Goal: Task Accomplishment & Management: Complete application form

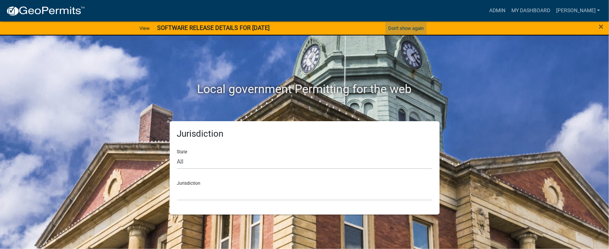
click at [405, 28] on button "Don't show again" at bounding box center [405, 28] width 41 height 12
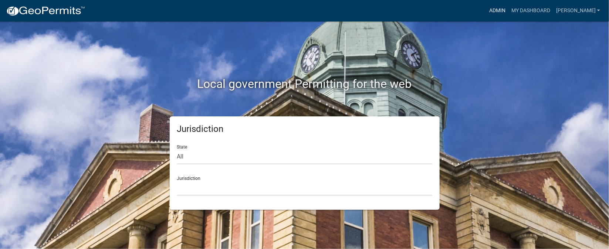
click at [508, 11] on link "Admin" at bounding box center [497, 11] width 22 height 14
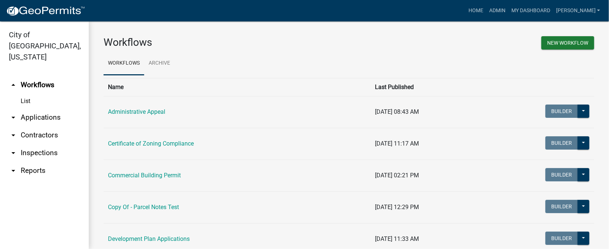
click at [33, 144] on link "arrow_drop_down Inspections" at bounding box center [44, 153] width 89 height 18
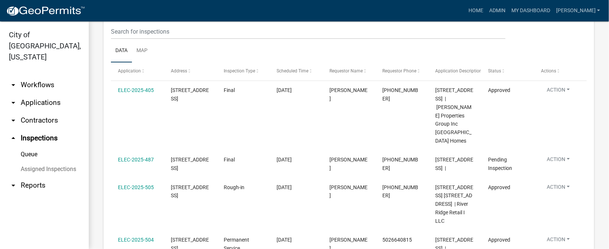
scroll to position [110, 0]
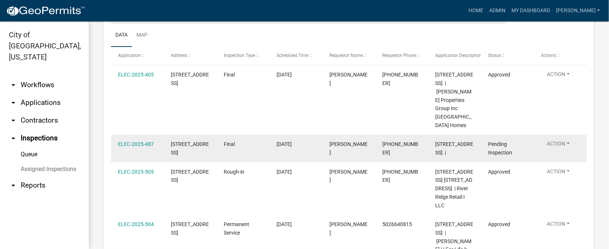
click at [569, 140] on button "Action" at bounding box center [558, 145] width 35 height 11
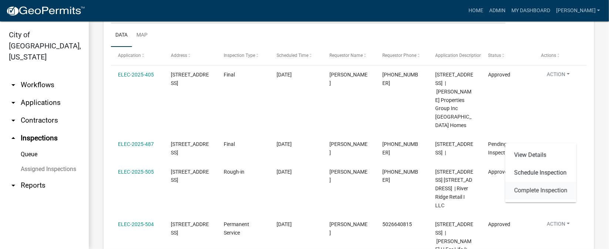
click at [547, 192] on link "Complete Inspection" at bounding box center [540, 191] width 71 height 18
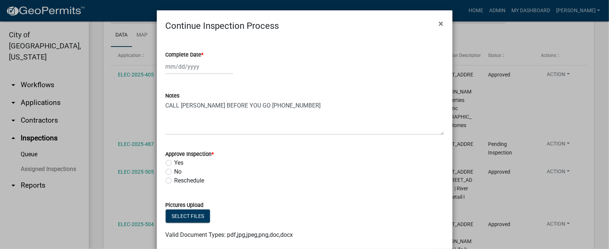
click at [201, 55] on span "*" at bounding box center [202, 55] width 2 height 6
click at [198, 59] on input "Complete Date *" at bounding box center [200, 66] width 68 height 15
select select "9"
select select "2025"
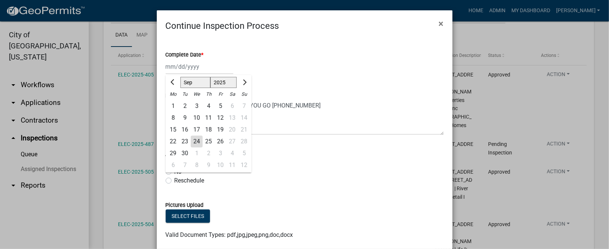
click at [194, 138] on div "24" at bounding box center [197, 142] width 12 height 12
type input "[DATE]"
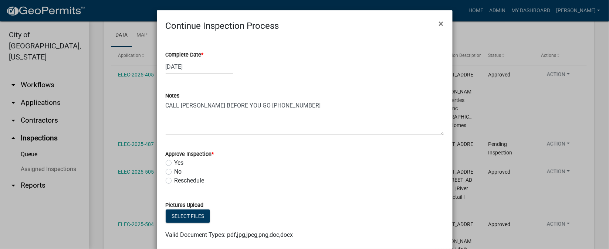
click at [174, 162] on label "Yes" at bounding box center [178, 163] width 9 height 9
click at [174, 162] on input "Yes" at bounding box center [176, 161] width 5 height 5
radio input "true"
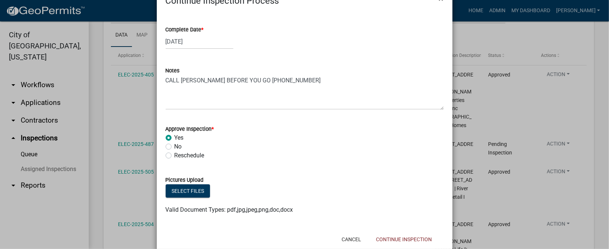
scroll to position [44, 0]
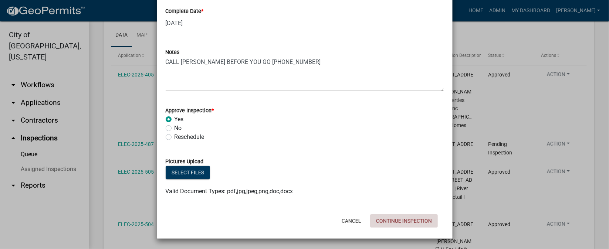
click at [392, 219] on button "Continue Inspection" at bounding box center [404, 220] width 68 height 13
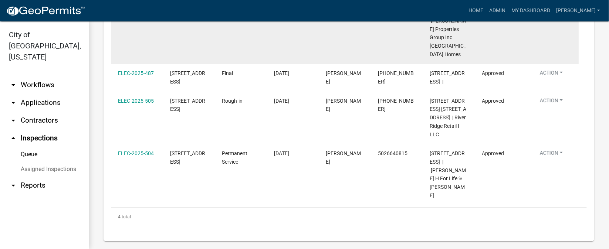
scroll to position [196, 0]
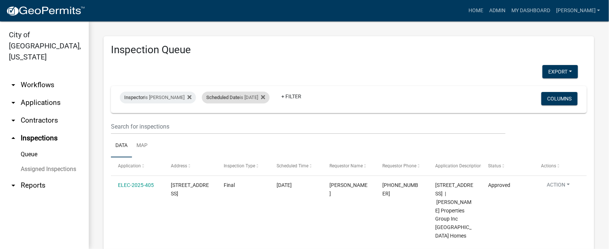
click at [262, 97] on div "Scheduled Date is 09/24/2025" at bounding box center [236, 98] width 68 height 12
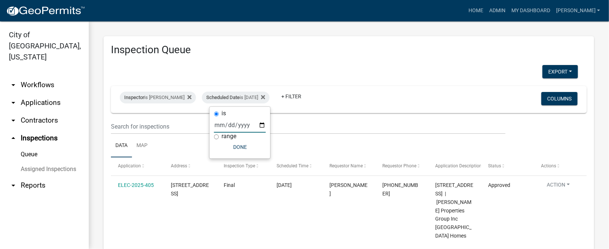
drag, startPoint x: 261, startPoint y: 123, endPoint x: 260, endPoint y: 132, distance: 8.6
click at [261, 125] on input "2025-09-24" at bounding box center [240, 124] width 52 height 15
type input "2025-09-25"
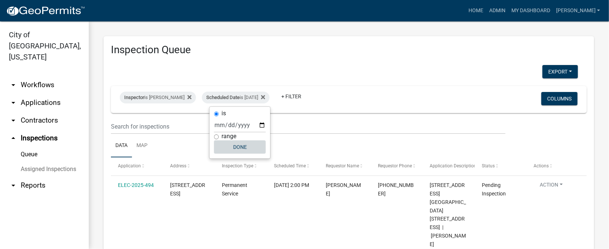
click at [237, 143] on button "Done" at bounding box center [240, 146] width 52 height 13
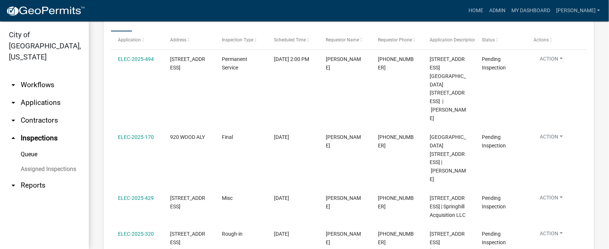
scroll to position [110, 0]
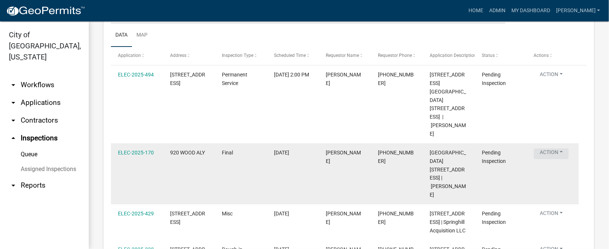
click at [560, 149] on button "Action" at bounding box center [551, 154] width 35 height 11
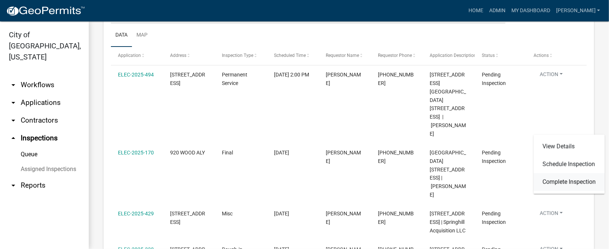
click at [574, 180] on link "Complete Inspection" at bounding box center [568, 182] width 71 height 18
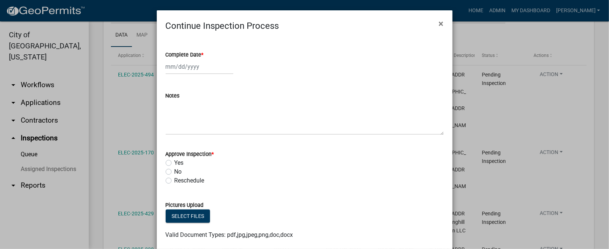
click at [201, 54] on span "*" at bounding box center [202, 55] width 2 height 6
click at [198, 59] on input "Complete Date *" at bounding box center [200, 66] width 68 height 15
select select "9"
select select "2025"
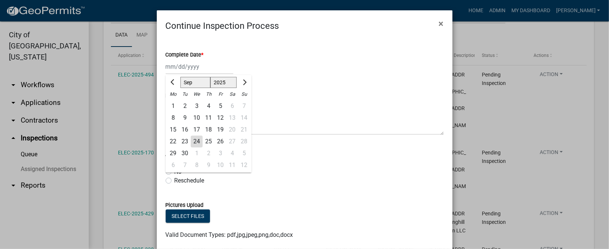
click at [204, 139] on div "25" at bounding box center [208, 142] width 12 height 12
type input "09/25/2025"
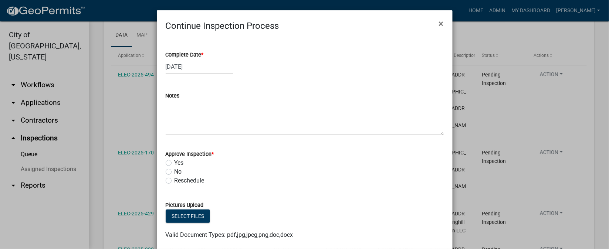
click at [174, 164] on label "Yes" at bounding box center [178, 163] width 9 height 9
click at [174, 163] on input "Yes" at bounding box center [176, 161] width 5 height 5
radio input "true"
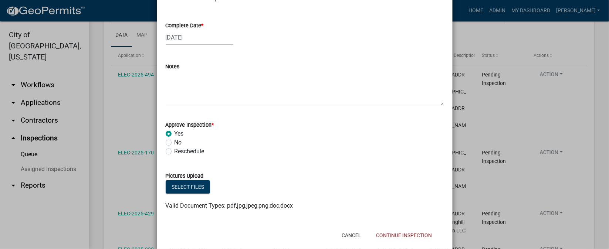
scroll to position [44, 0]
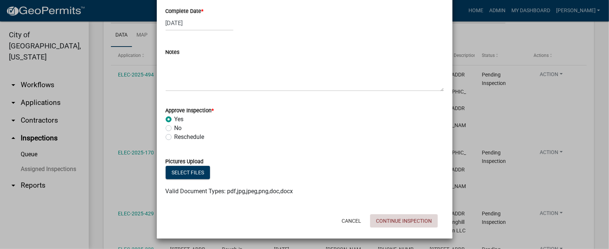
click at [410, 219] on button "Continue Inspection" at bounding box center [404, 220] width 68 height 13
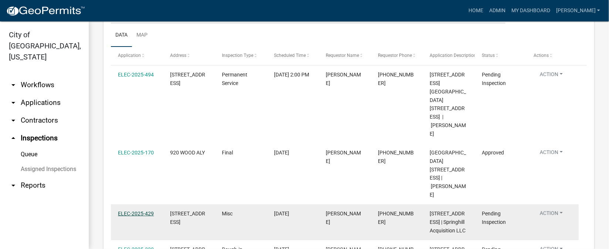
click at [130, 211] on link "ELEC-2025-429" at bounding box center [136, 214] width 36 height 6
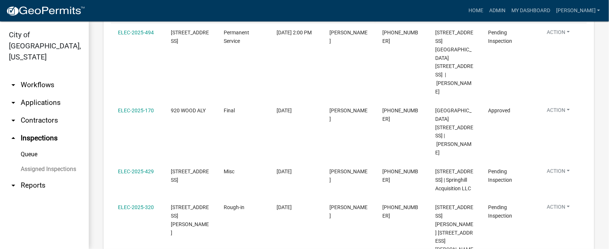
scroll to position [166, 0]
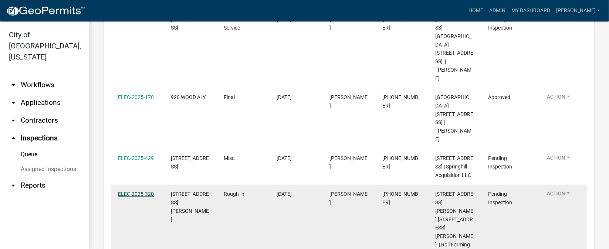
click at [142, 191] on link "ELEC-2025-320" at bounding box center [136, 194] width 36 height 6
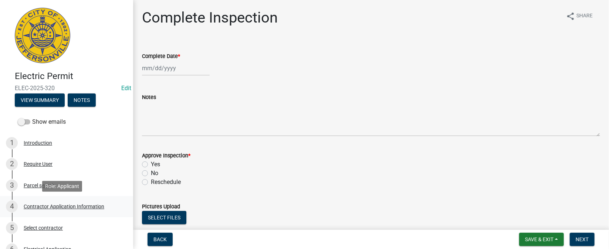
click at [86, 206] on div "Contractor Application Information" at bounding box center [64, 206] width 81 height 5
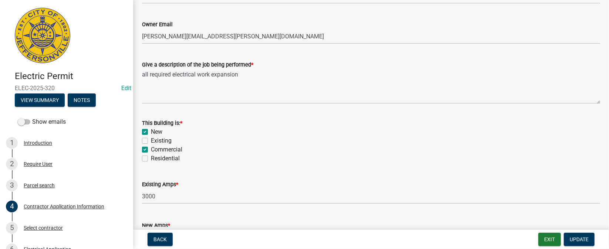
scroll to position [385, 0]
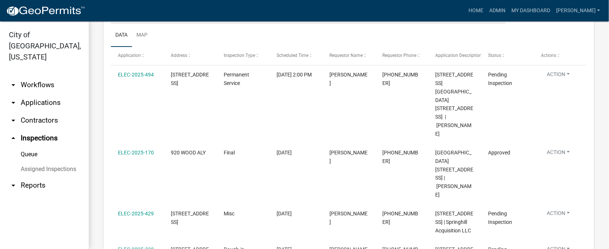
scroll to position [55, 0]
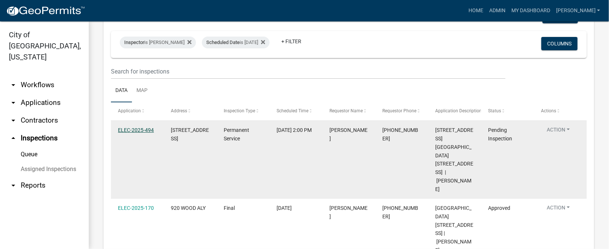
click at [138, 131] on link "ELEC-2025-494" at bounding box center [136, 130] width 36 height 6
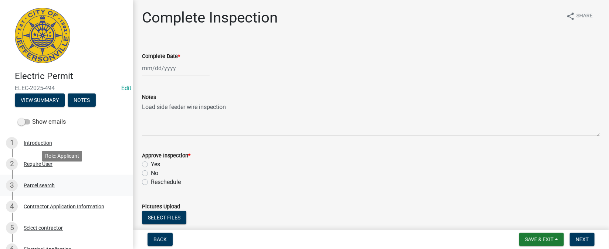
scroll to position [55, 0]
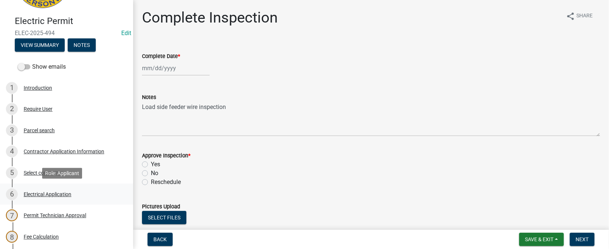
click at [57, 196] on div "Electrical Application" at bounding box center [48, 194] width 48 height 5
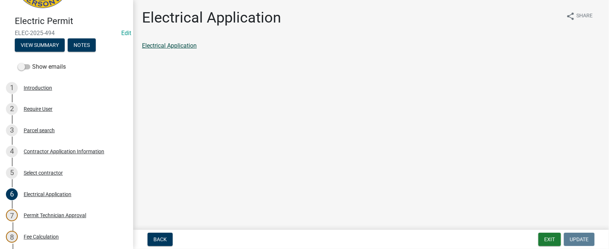
click at [166, 48] on link "Electrical Application" at bounding box center [169, 45] width 55 height 7
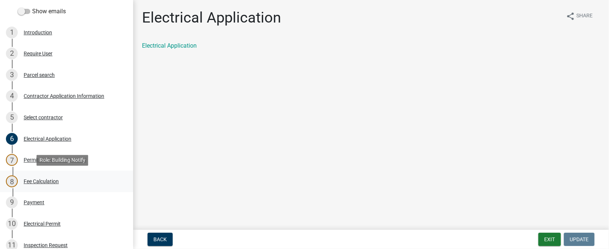
click at [37, 182] on div "Fee Calculation" at bounding box center [41, 181] width 35 height 5
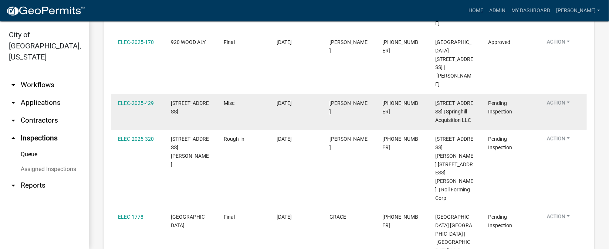
scroll to position [221, 0]
